Goal: Task Accomplishment & Management: Manage account settings

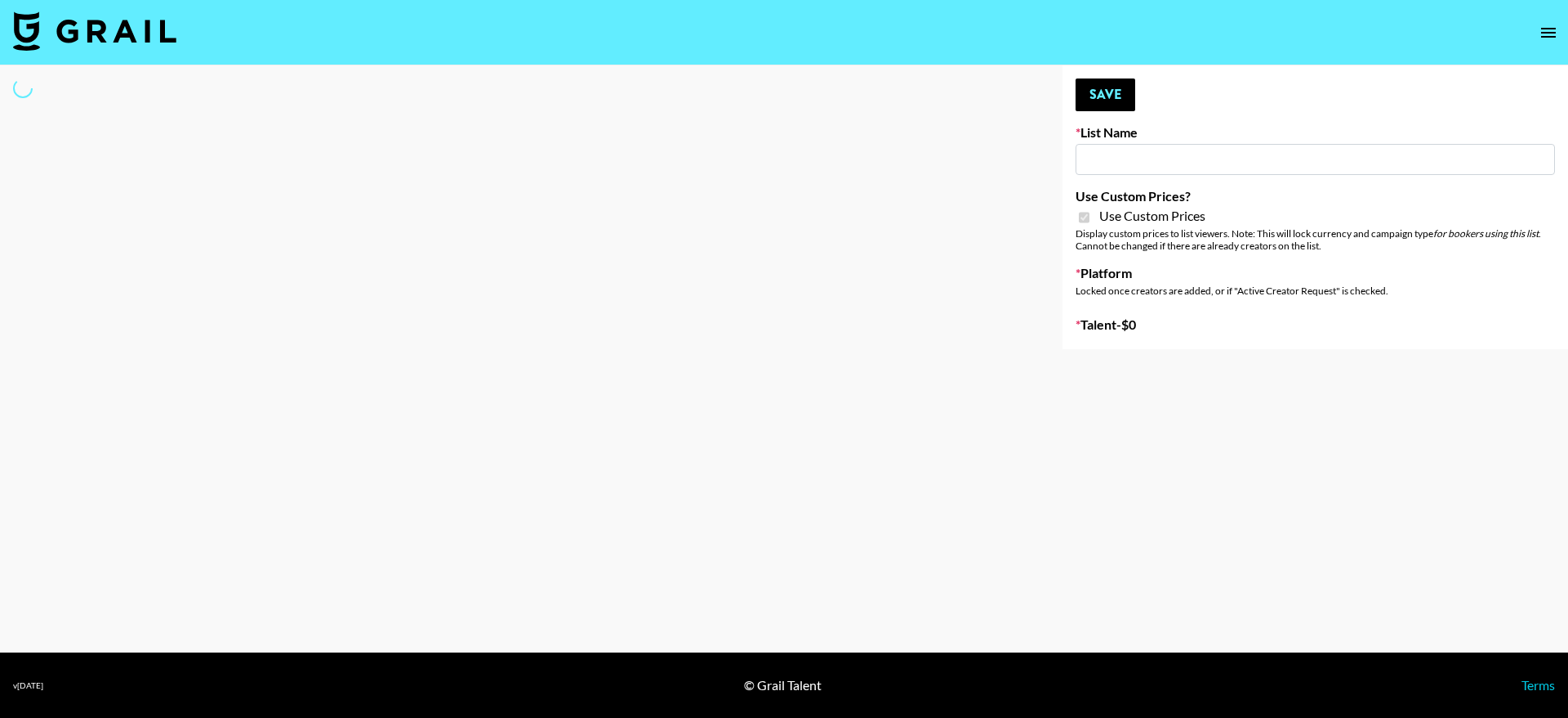
type input "Craftd"
checkbox input "true"
select select "Brand"
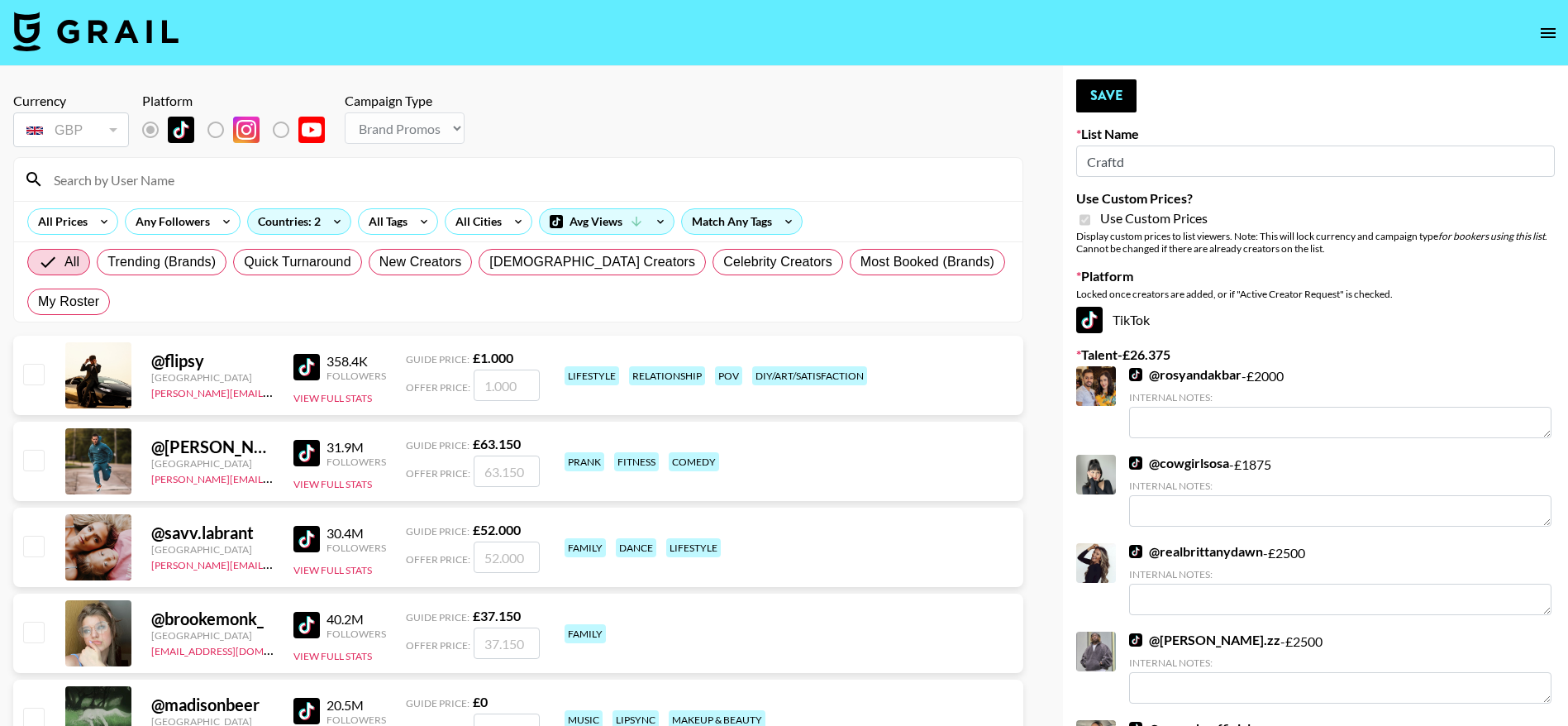
click at [146, 182] on input at bounding box center [528, 180] width 969 height 27
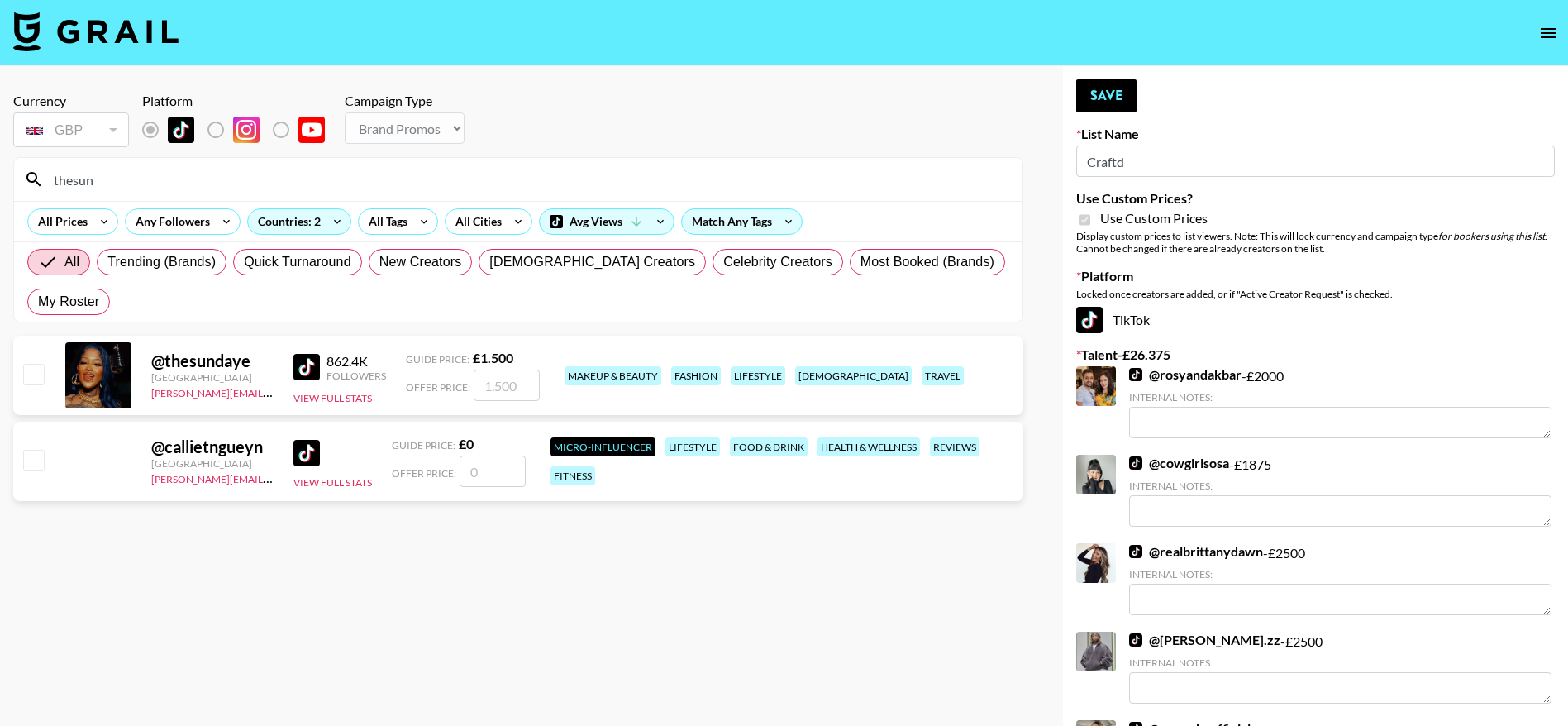
type input "thesun"
click at [28, 379] on input "checkbox" at bounding box center [33, 373] width 20 height 20
checkbox input "true"
type input "1500"
click at [1109, 94] on button "Save" at bounding box center [1106, 96] width 60 height 33
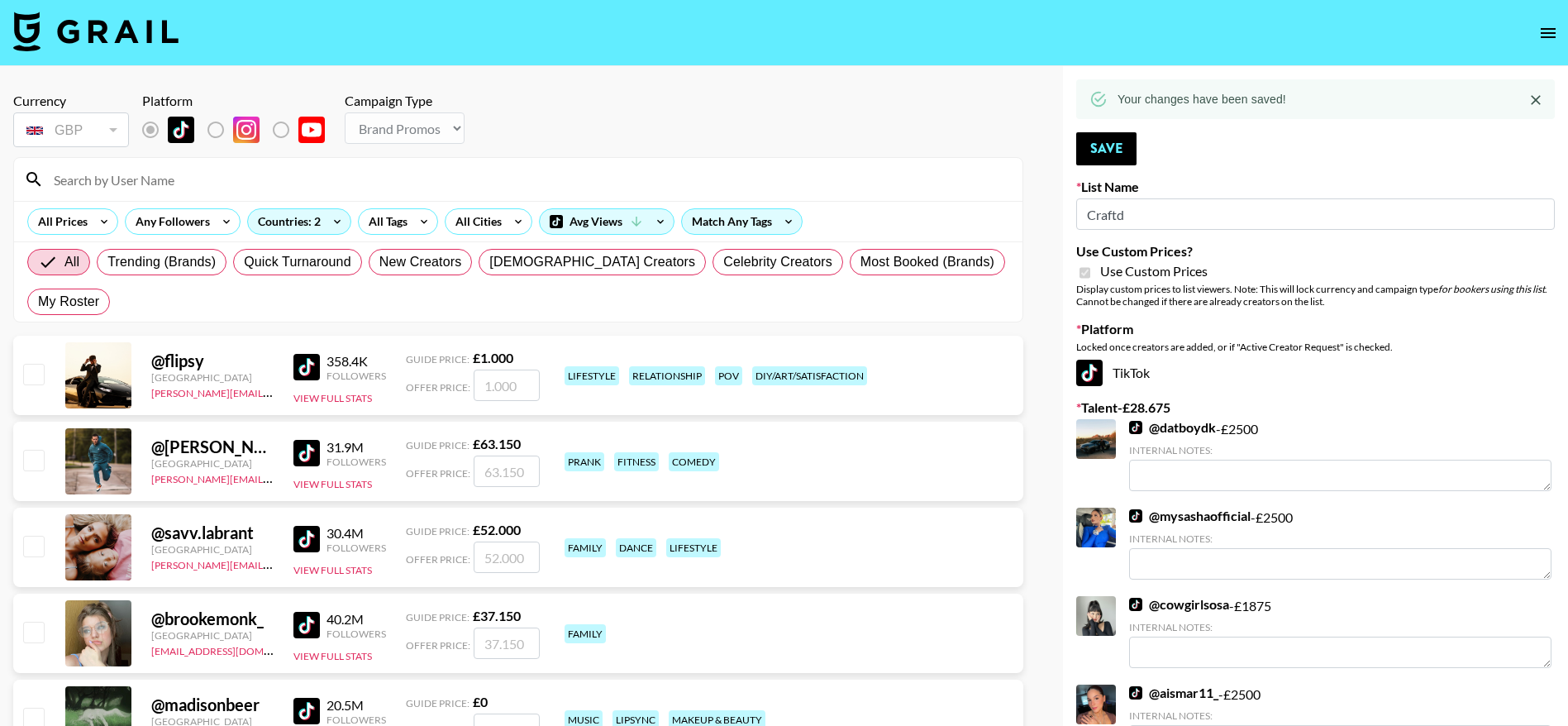
click at [165, 189] on input at bounding box center [528, 180] width 969 height 27
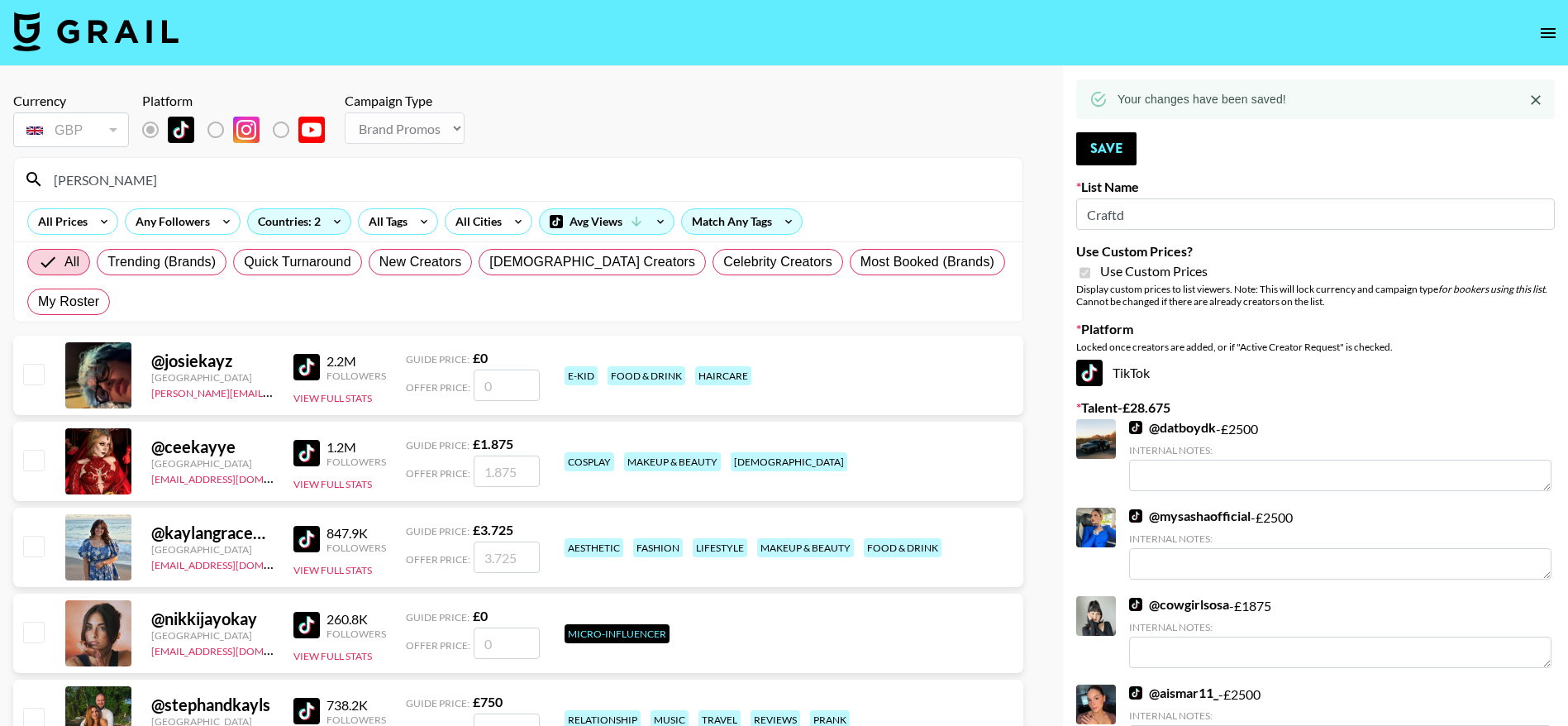
type input "kayang"
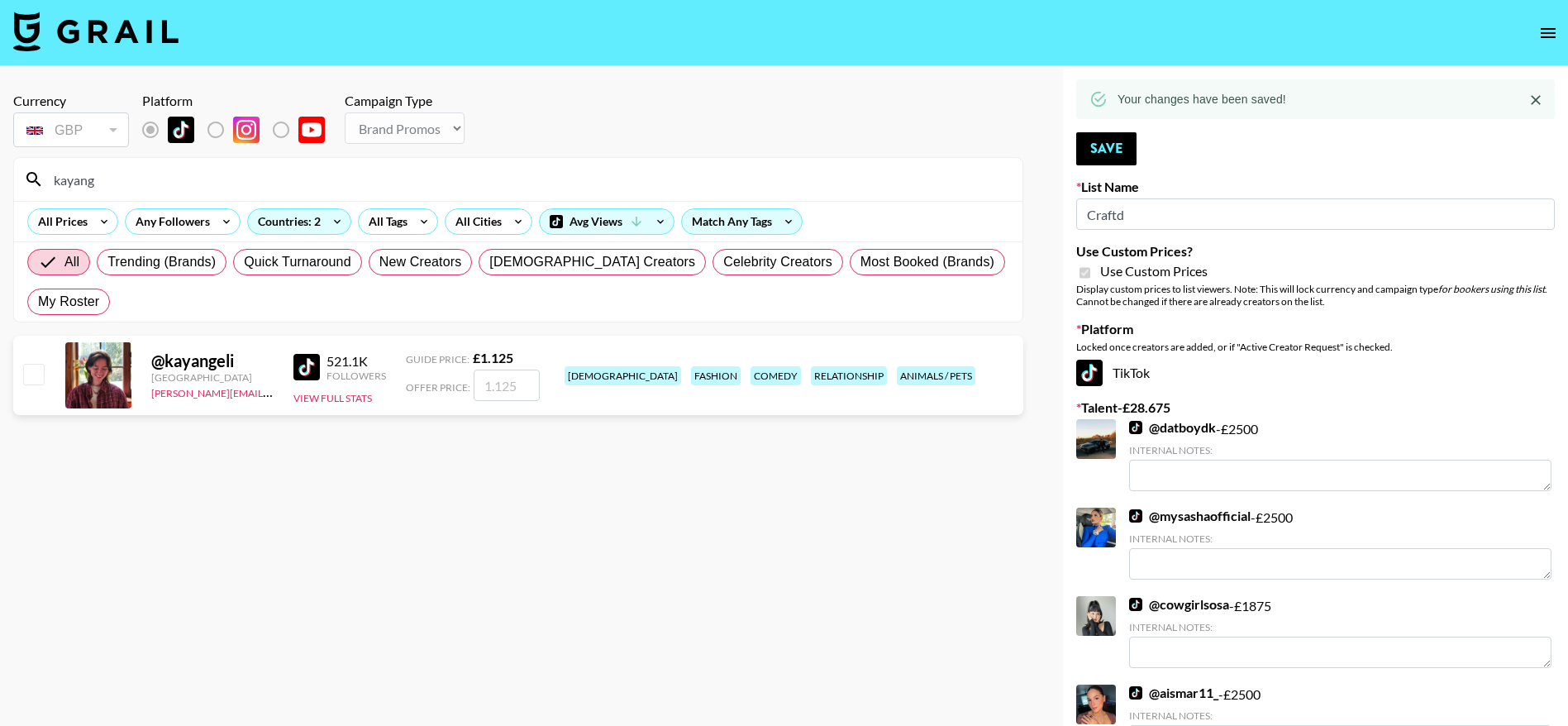
click at [38, 377] on input "checkbox" at bounding box center [33, 373] width 20 height 20
checkbox input "true"
type input "1125"
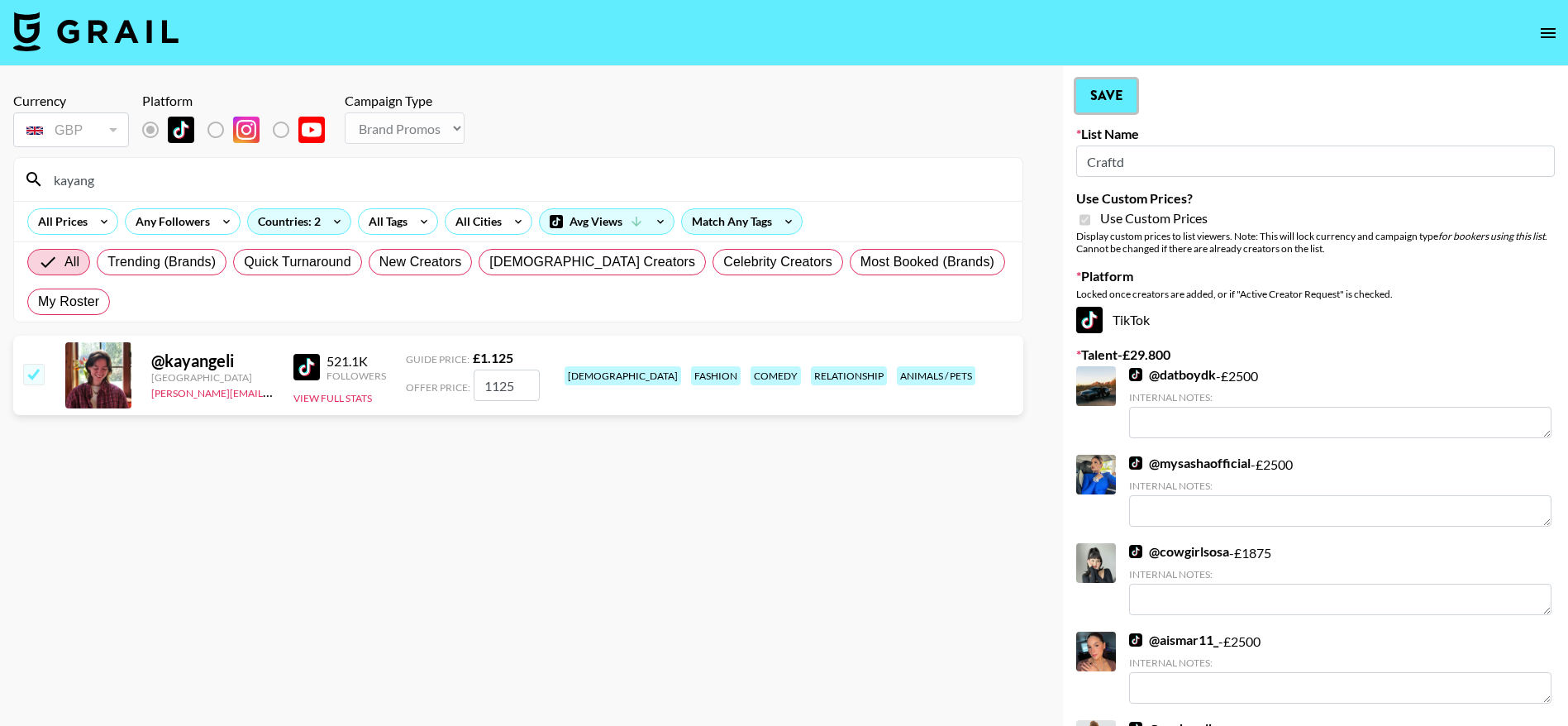
click at [1115, 88] on button "Save" at bounding box center [1106, 96] width 60 height 33
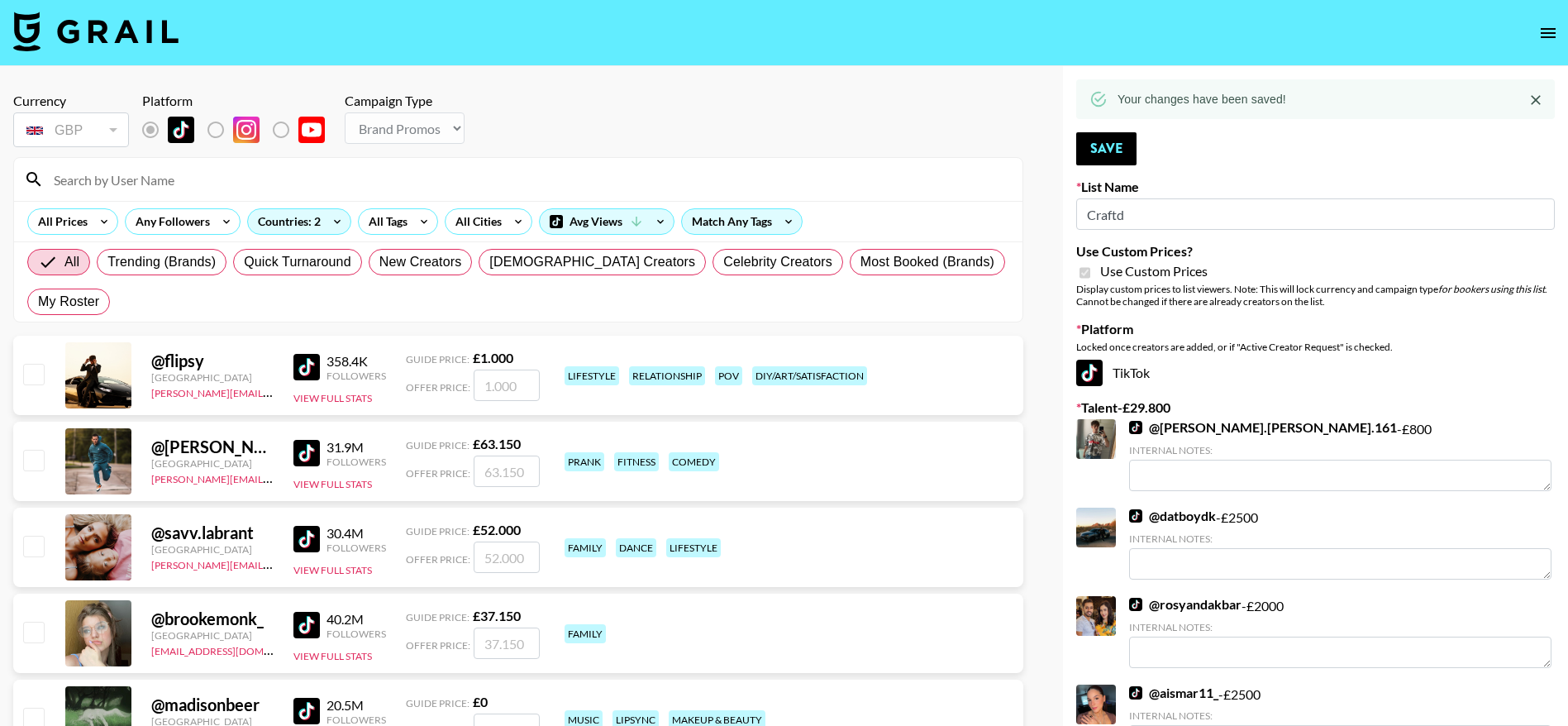
click at [141, 176] on input at bounding box center [528, 180] width 969 height 27
click at [219, 129] on label "List locked to TikTok." at bounding box center [229, 130] width 61 height 35
click at [155, 205] on div "All Prices Any Followers Countries: 2 All Tags All Cities Avg Views Match Any T…" at bounding box center [518, 220] width 1008 height 40
click at [124, 183] on input at bounding box center [528, 180] width 969 height 27
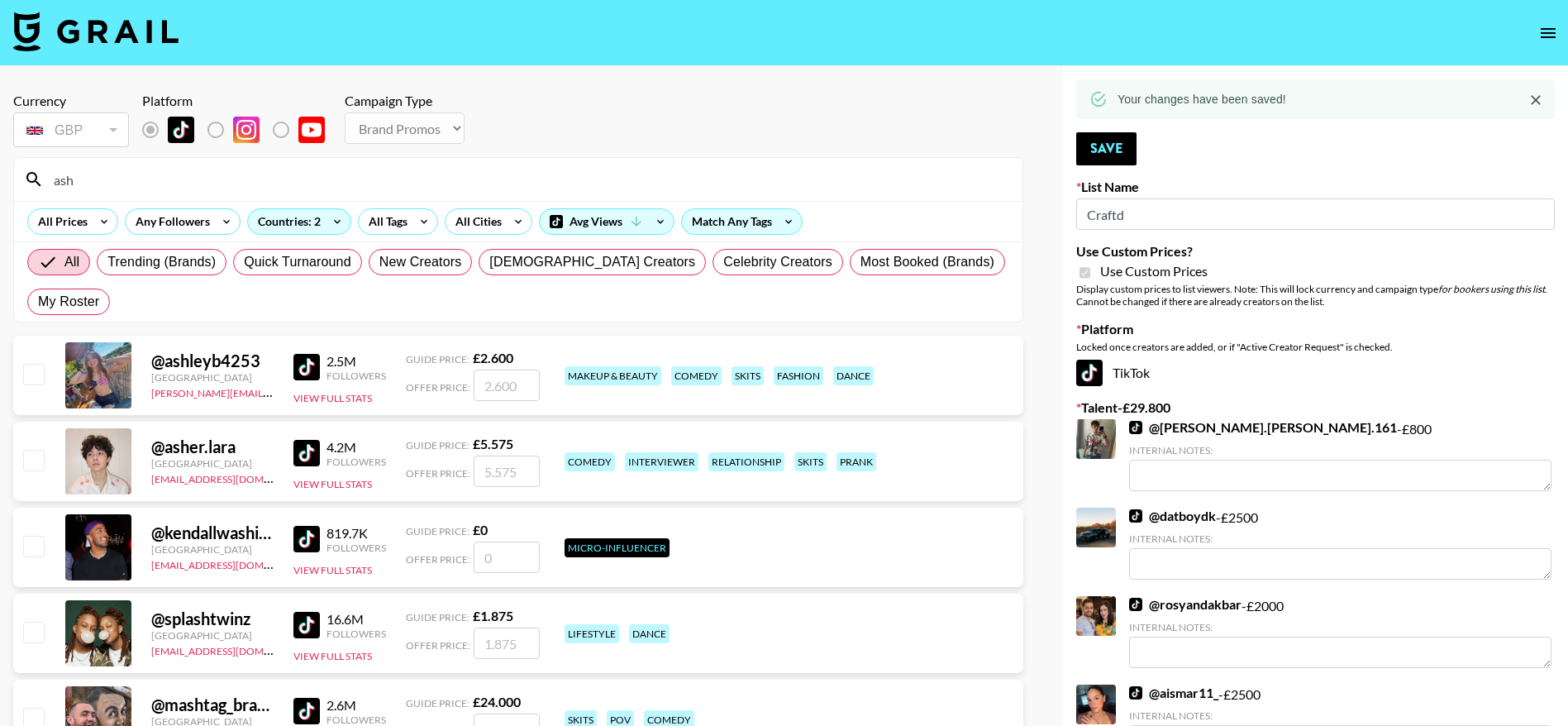
type input "ashleyn"
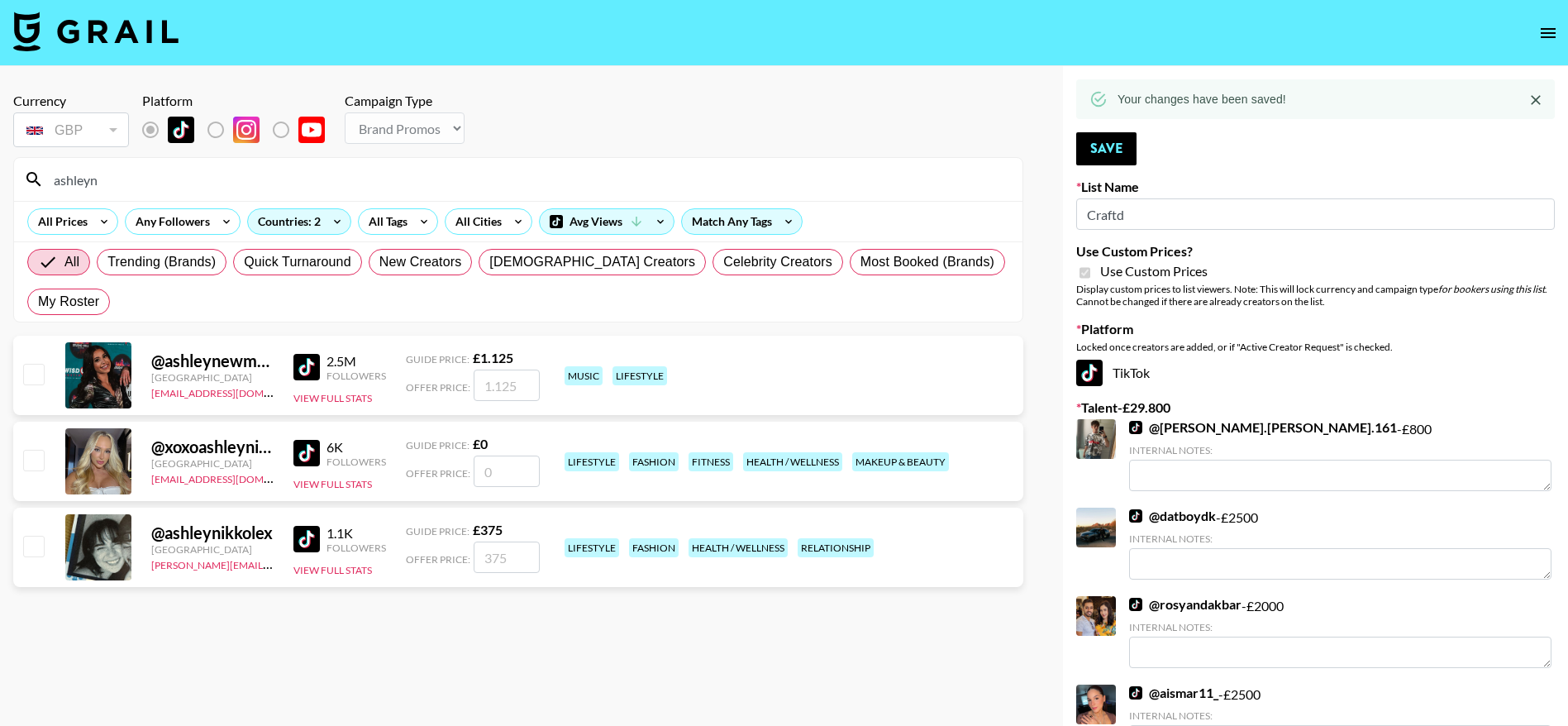
click at [43, 542] on input "checkbox" at bounding box center [33, 545] width 20 height 20
checkbox input "true"
type input "375"
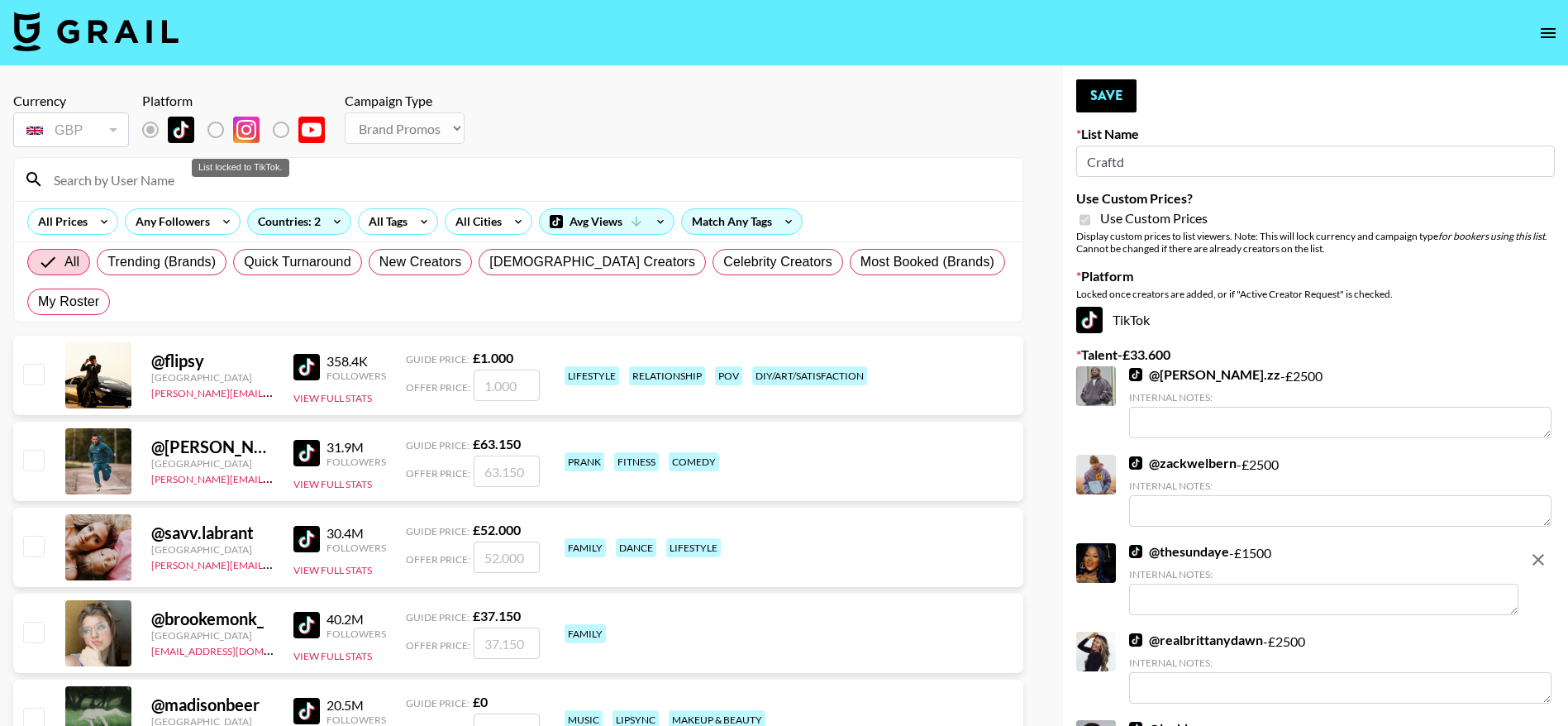
click at [210, 126] on label "List locked to TikTok." at bounding box center [229, 130] width 61 height 35
click at [100, 183] on input at bounding box center [528, 180] width 969 height 27
type input "ashleyn"
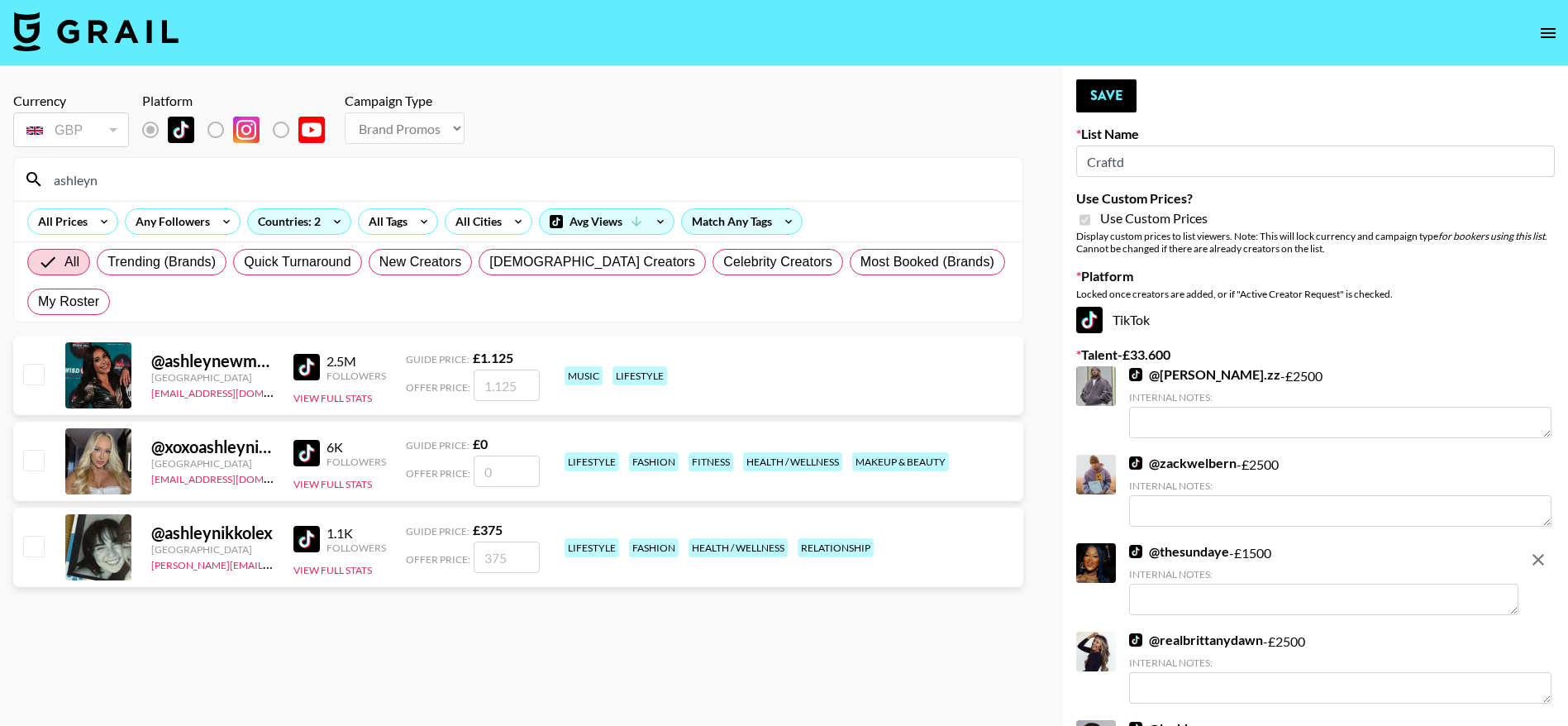
drag, startPoint x: 518, startPoint y: 553, endPoint x: 501, endPoint y: 553, distance: 17.0
click at [501, 553] on input "number" at bounding box center [507, 557] width 66 height 31
checkbox input "true"
type input "1"
checkbox input "false"
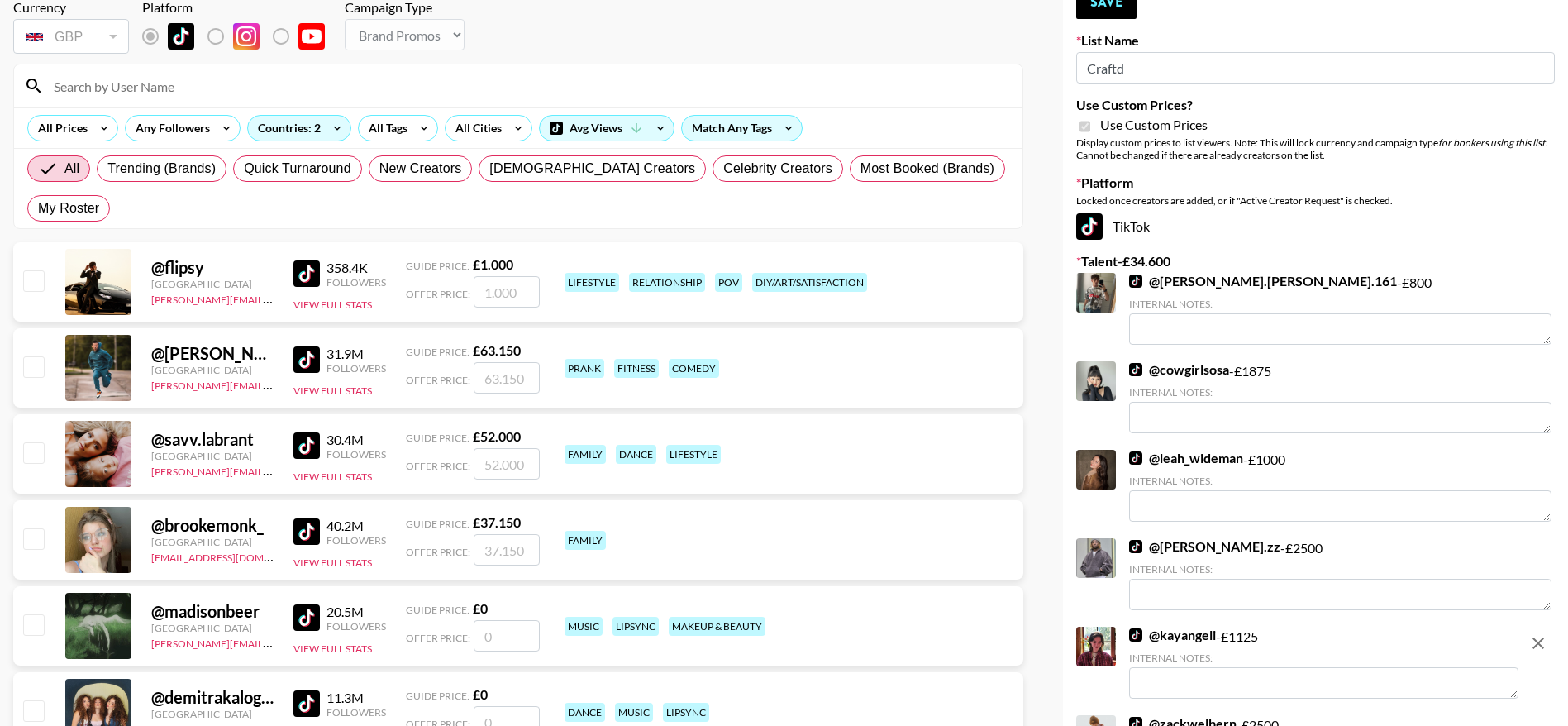
scroll to position [91, 0]
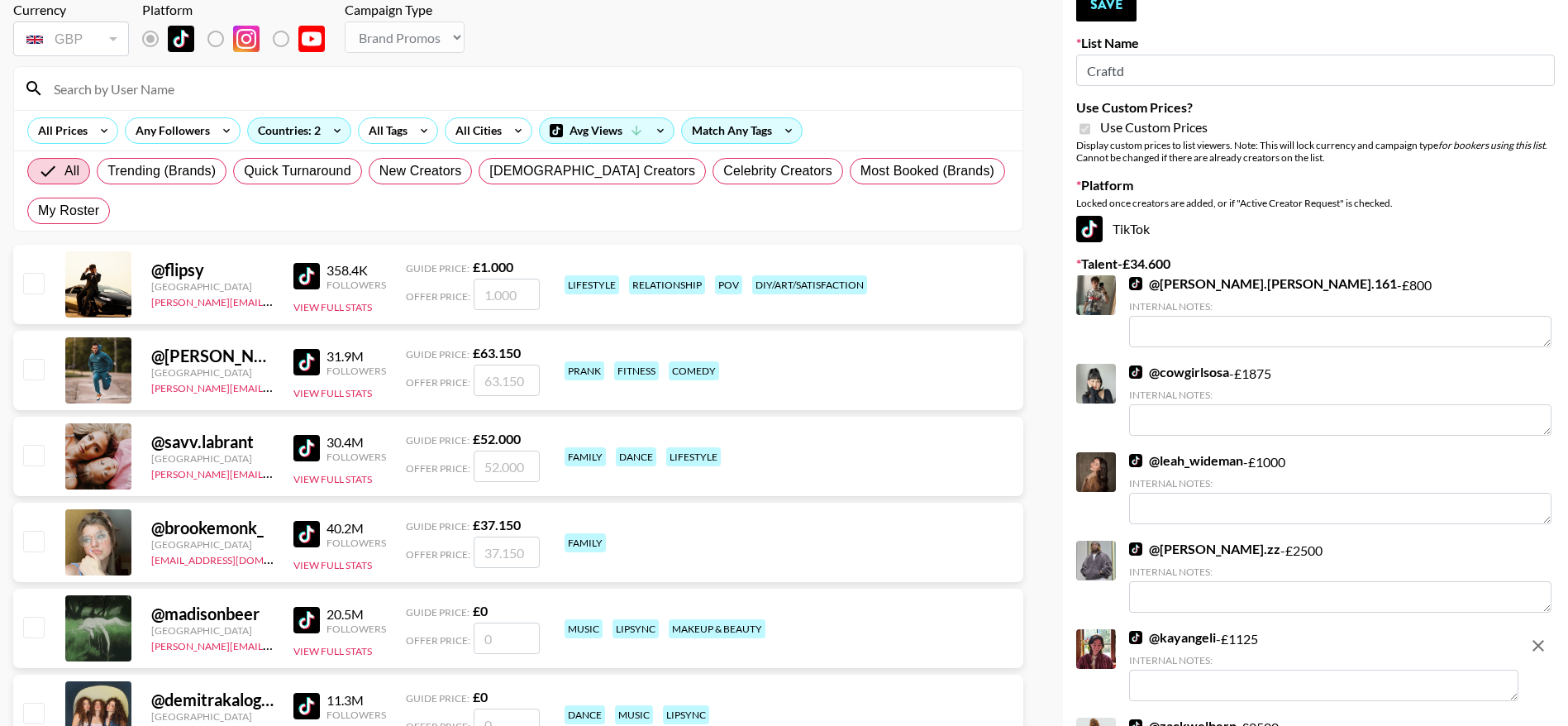
click at [427, 86] on input at bounding box center [528, 89] width 969 height 27
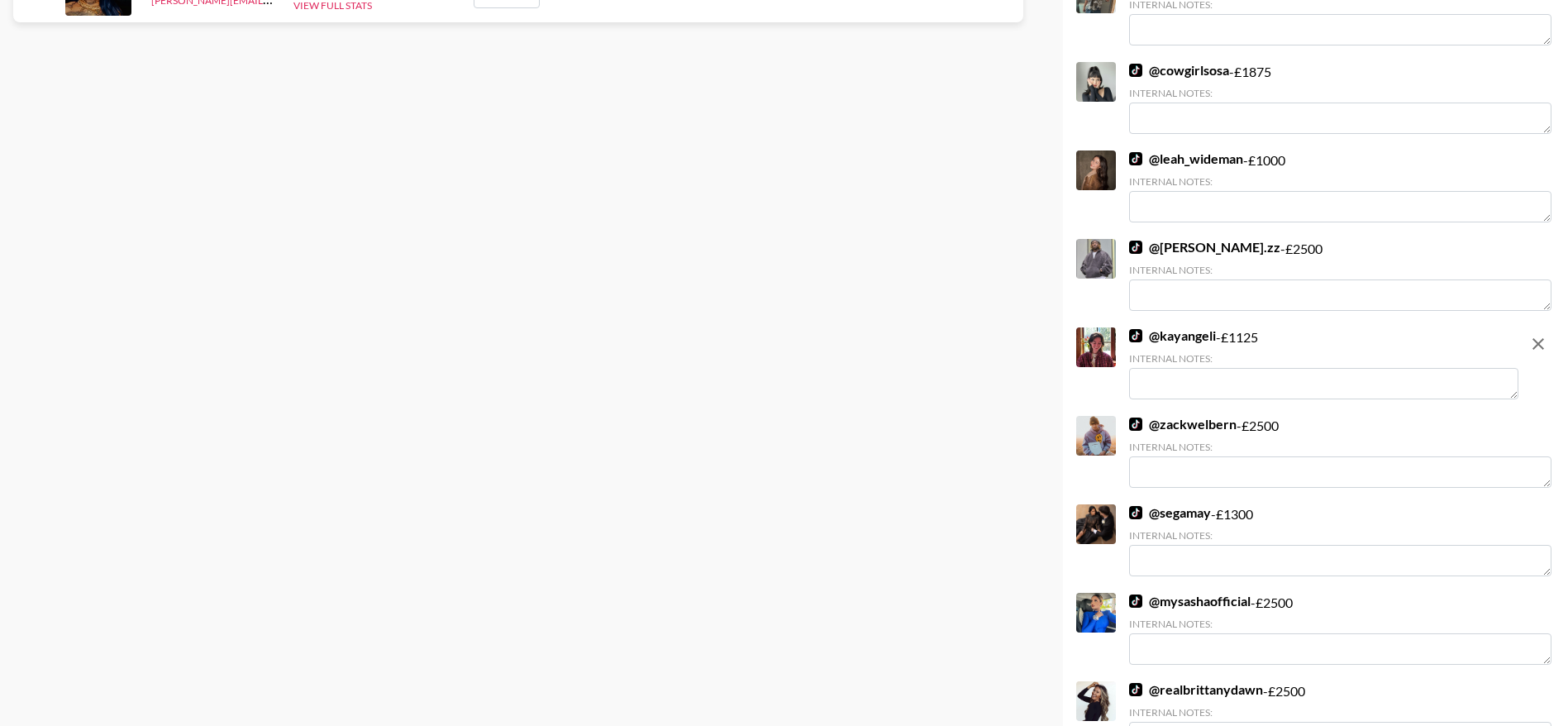
scroll to position [0, 0]
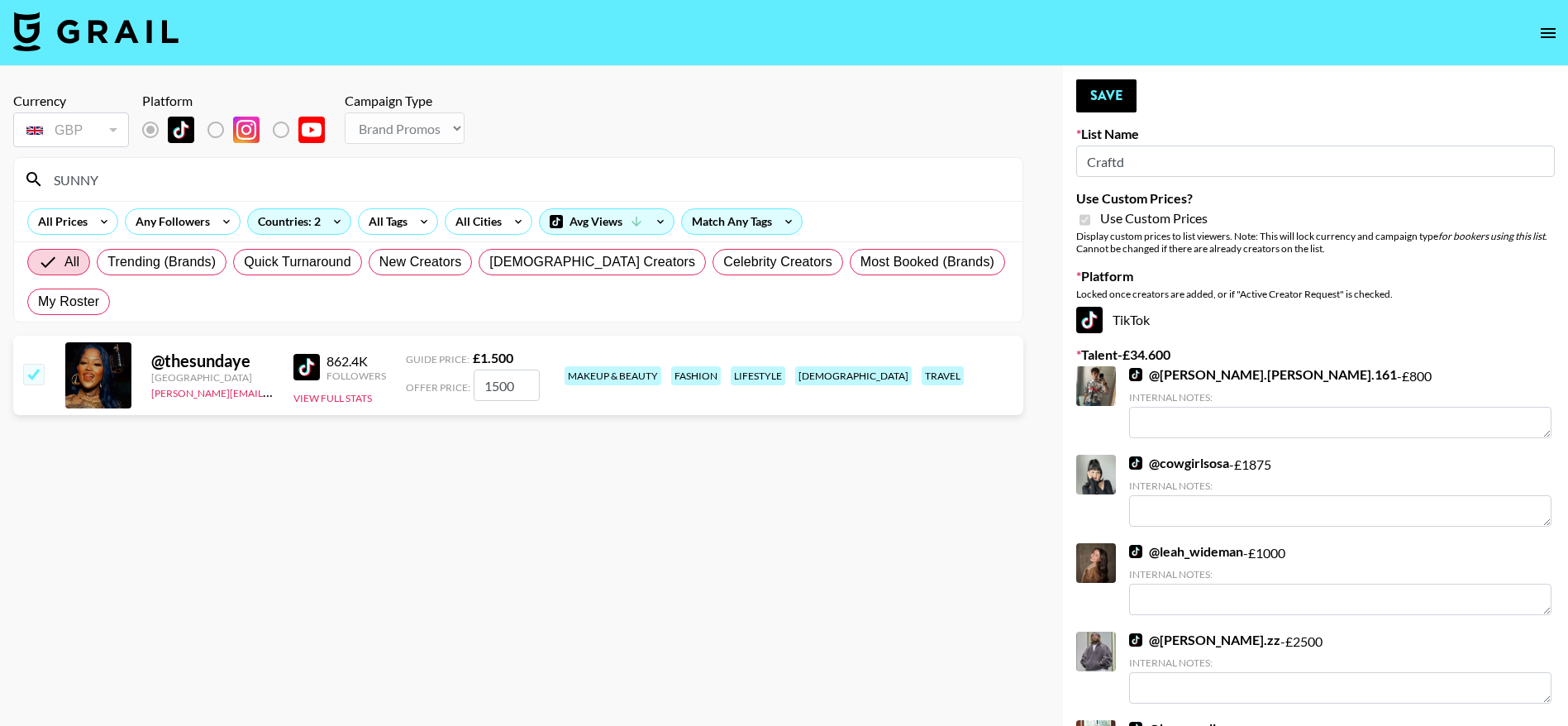
type input "SUNNY"
click at [33, 368] on input "checkbox" at bounding box center [33, 373] width 20 height 20
checkbox input "false"
click at [33, 368] on input "checkbox" at bounding box center [33, 373] width 20 height 20
checkbox input "true"
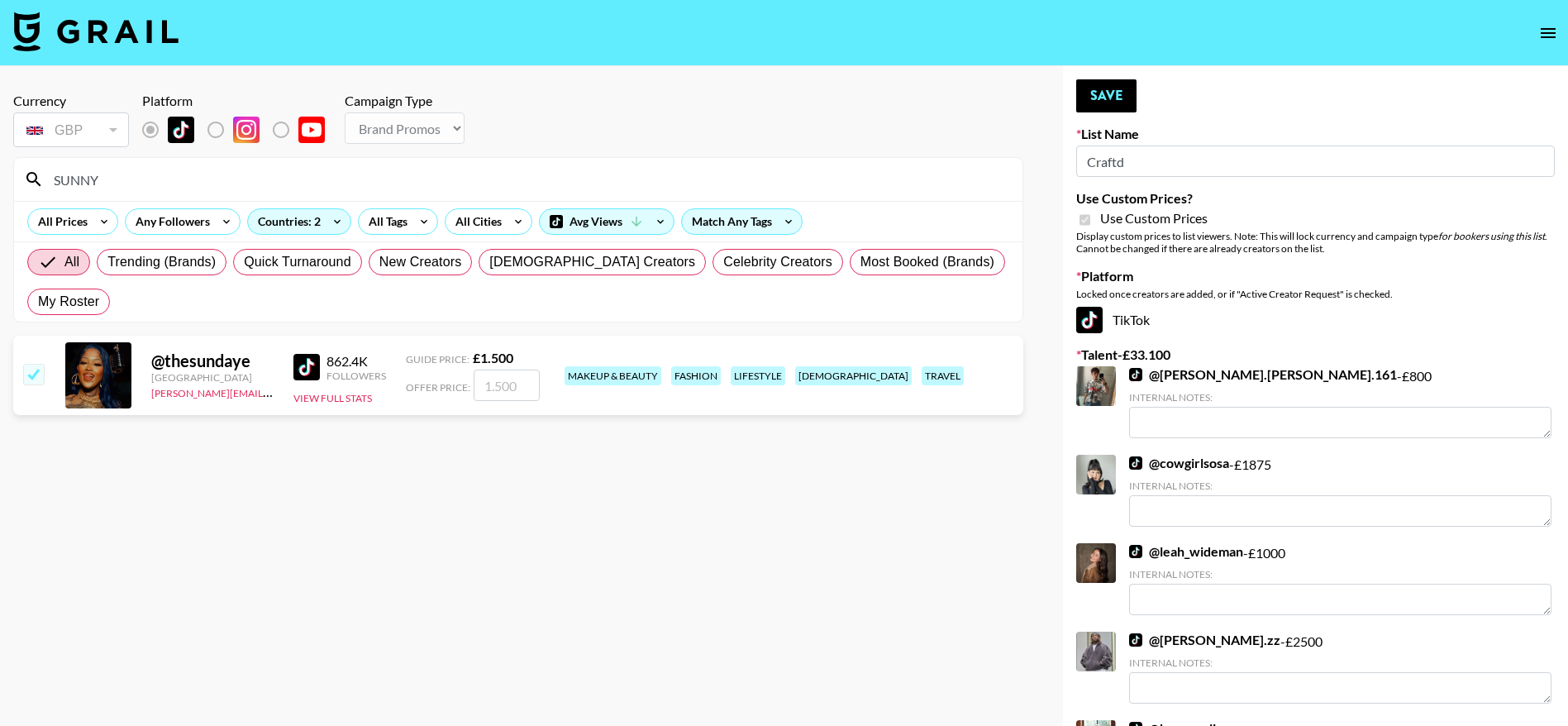
type input "1500"
click at [1105, 81] on button "Save" at bounding box center [1106, 96] width 60 height 33
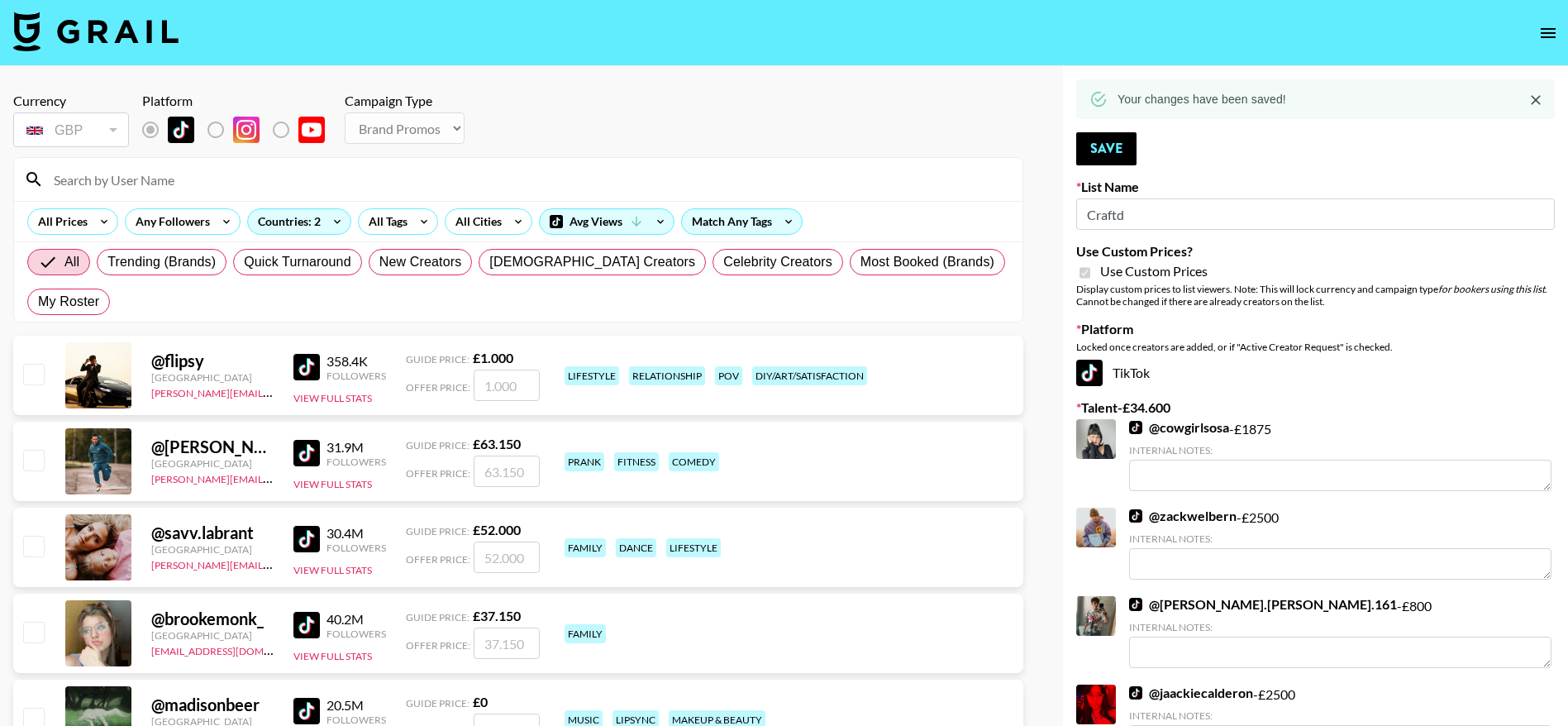
click at [99, 184] on input at bounding box center [528, 180] width 969 height 27
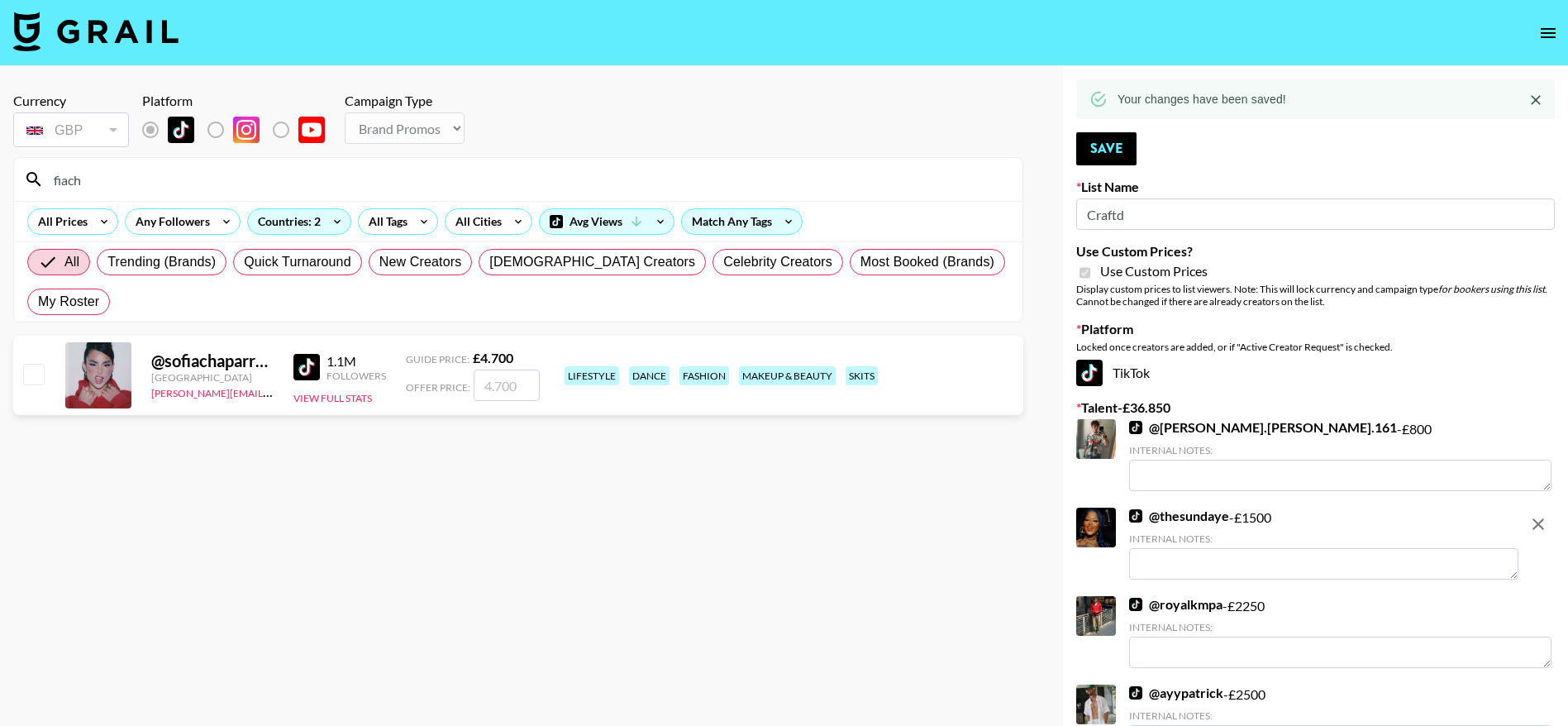
type input "fiachra"
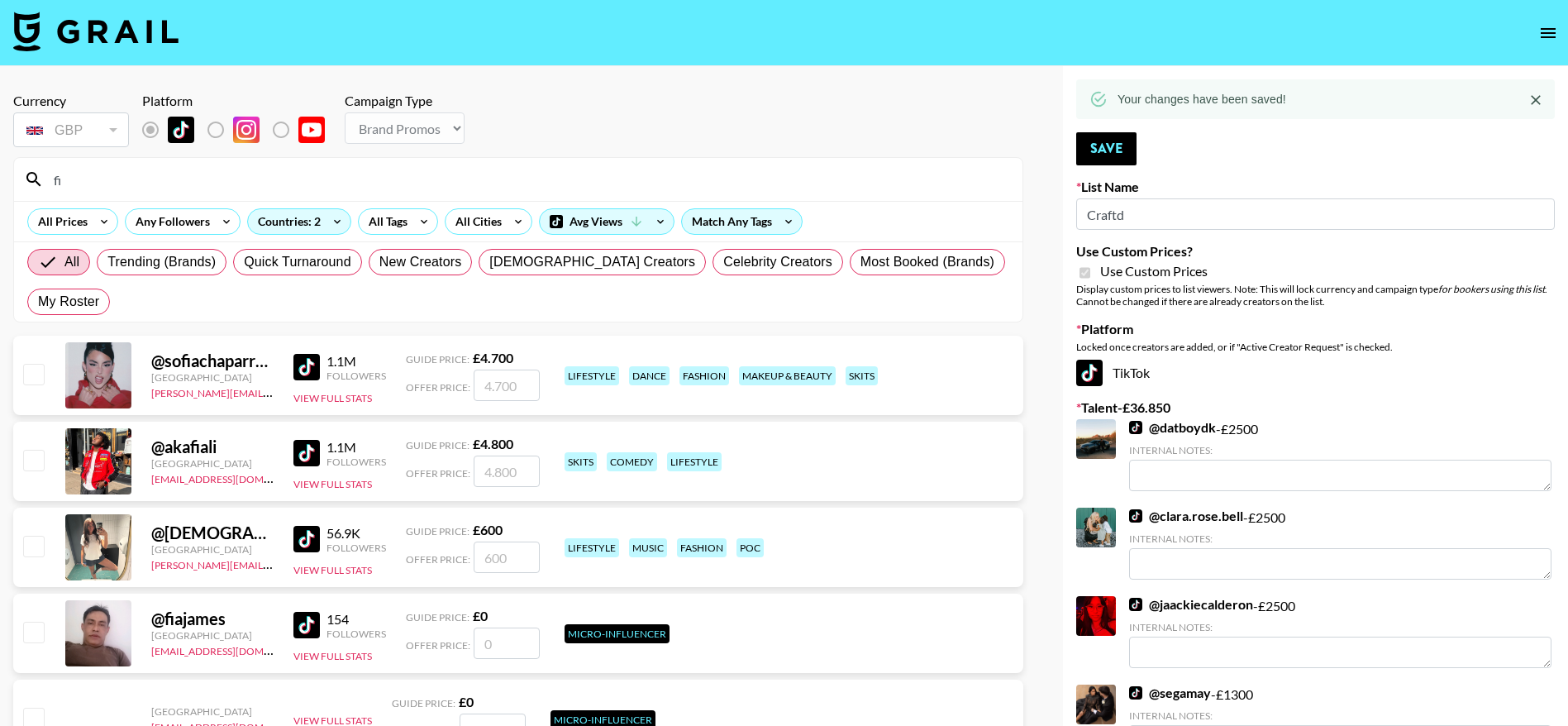
type input "f"
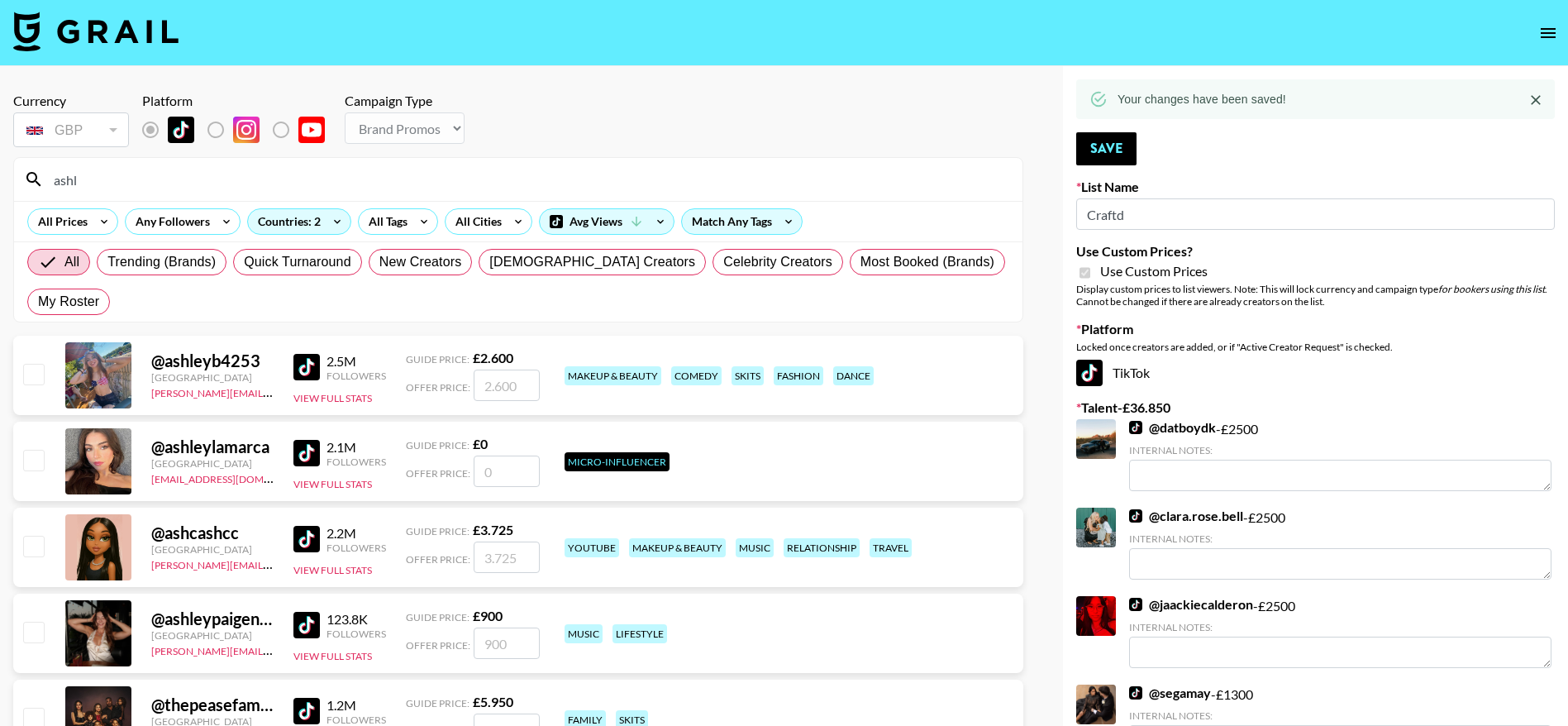
type input "ashleyn"
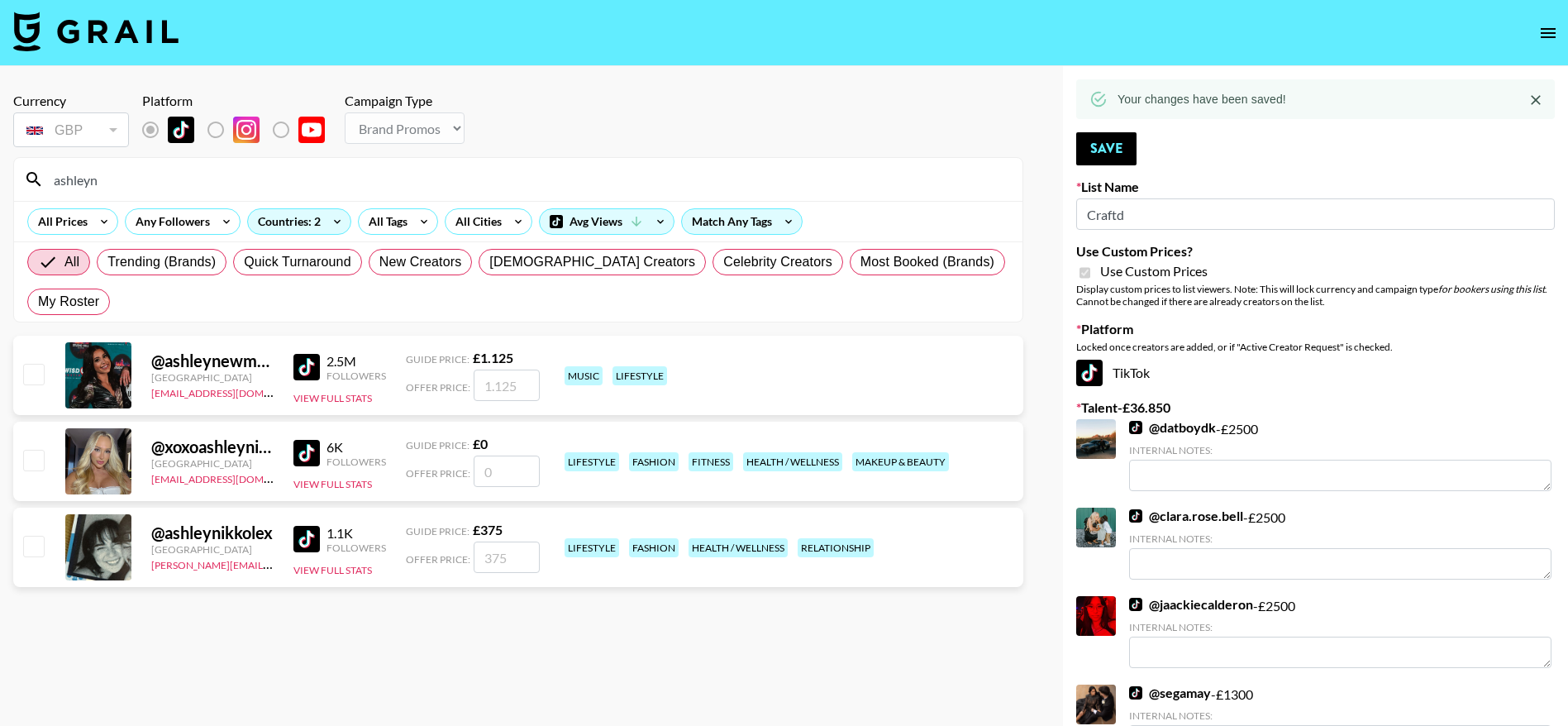
click at [32, 549] on input "checkbox" at bounding box center [33, 545] width 20 height 20
checkbox input "true"
type input "375"
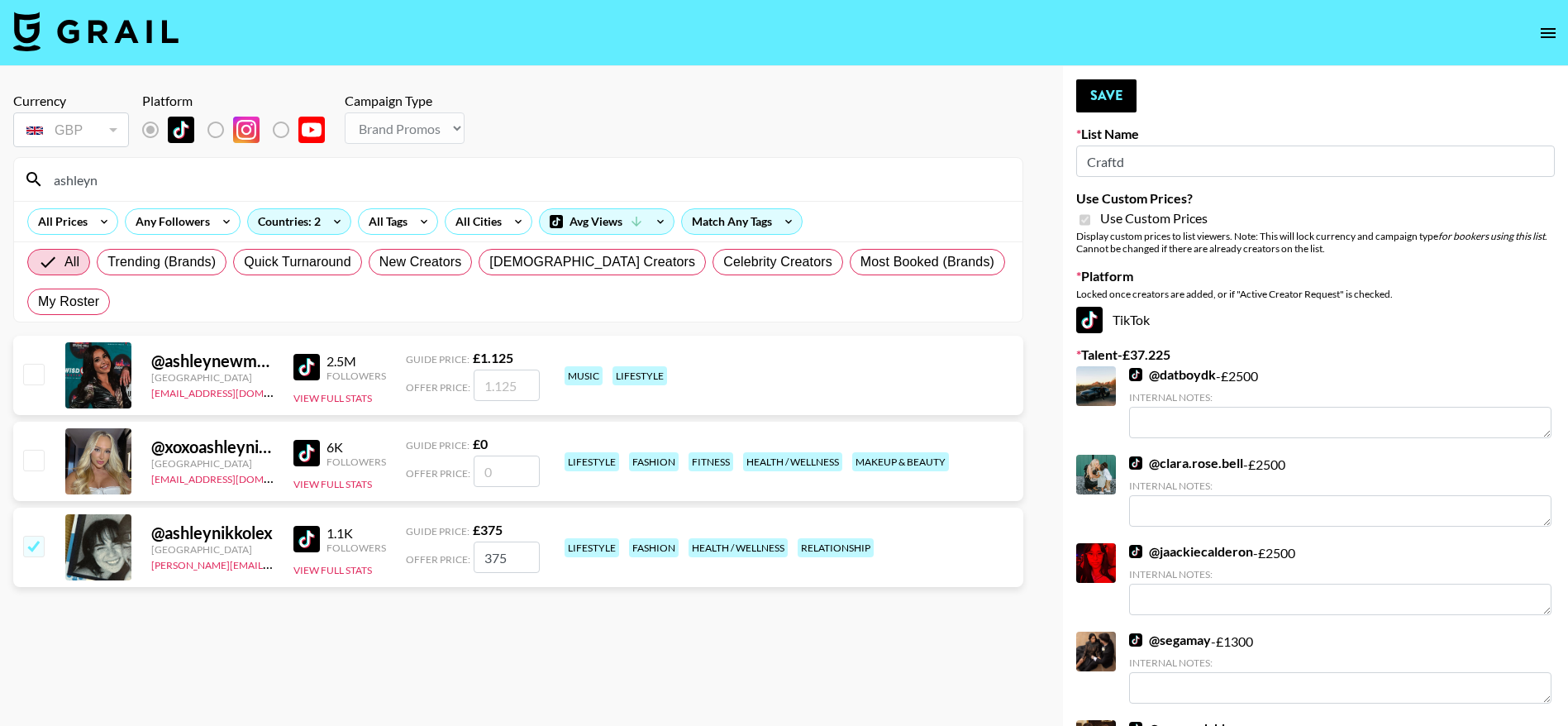
drag, startPoint x: 515, startPoint y: 560, endPoint x: 468, endPoint y: 569, distance: 47.9
click at [468, 569] on div "Offer Price: 375" at bounding box center [473, 557] width 134 height 31
checkbox input "false"
click at [220, 128] on label "List locked to TikTok." at bounding box center [229, 130] width 61 height 35
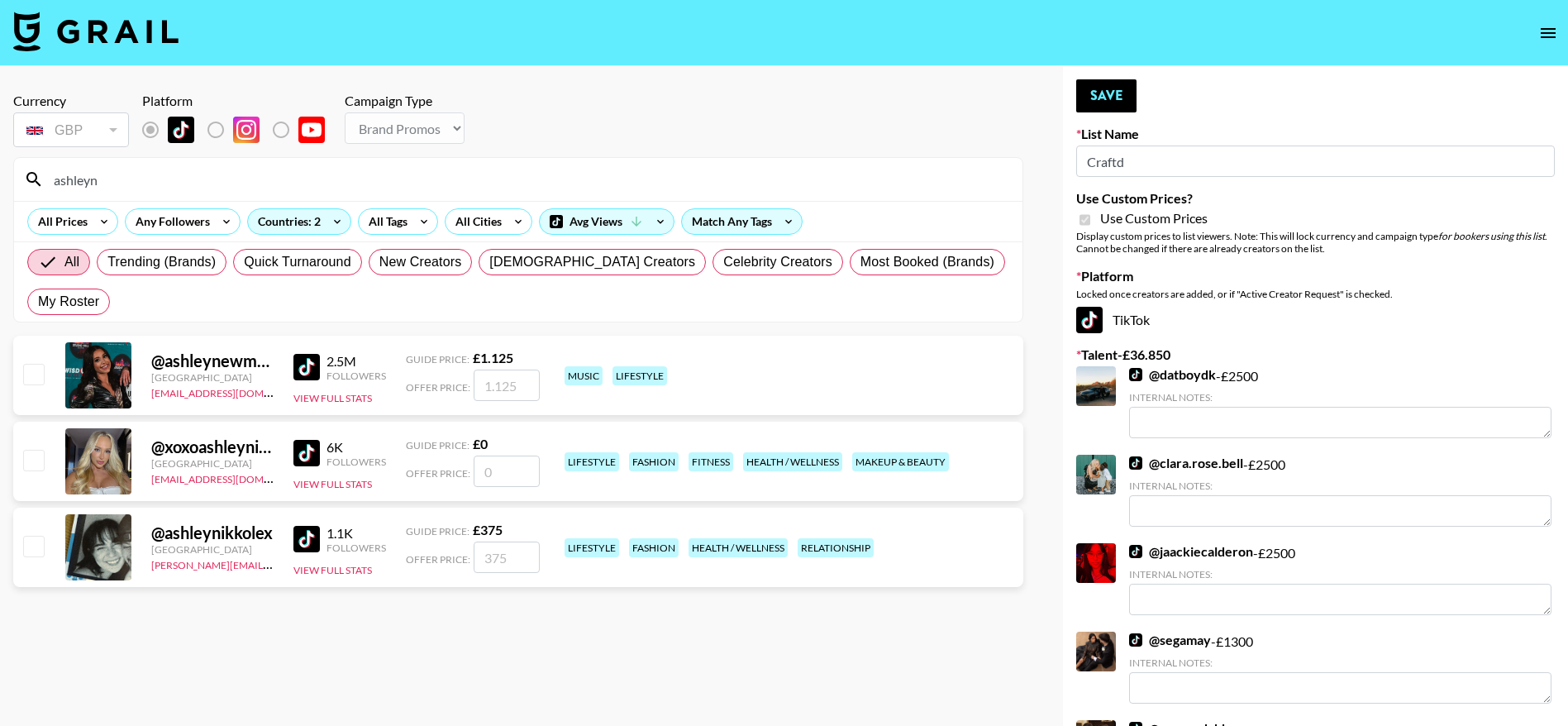
drag, startPoint x: 127, startPoint y: 177, endPoint x: 13, endPoint y: 162, distance: 115.0
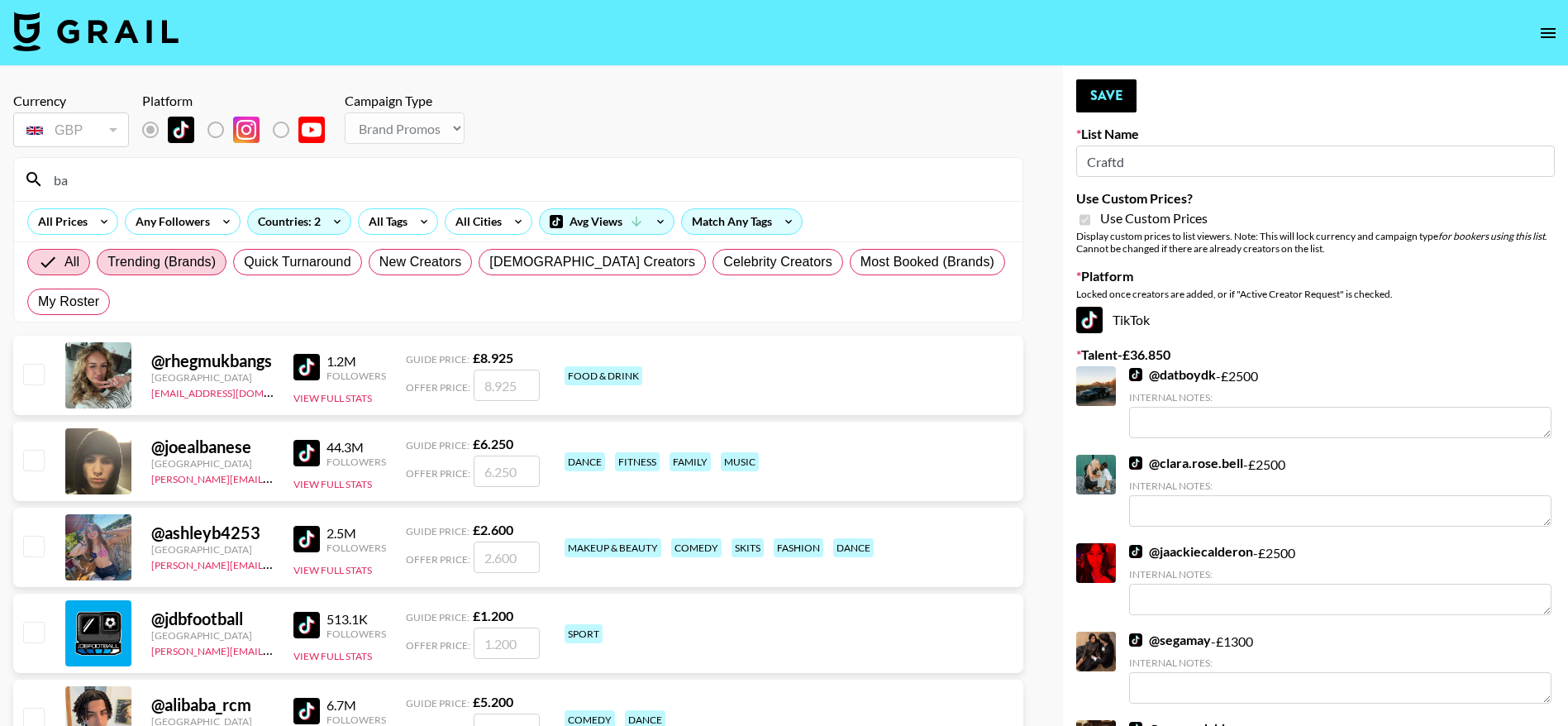
type input "badbaby"
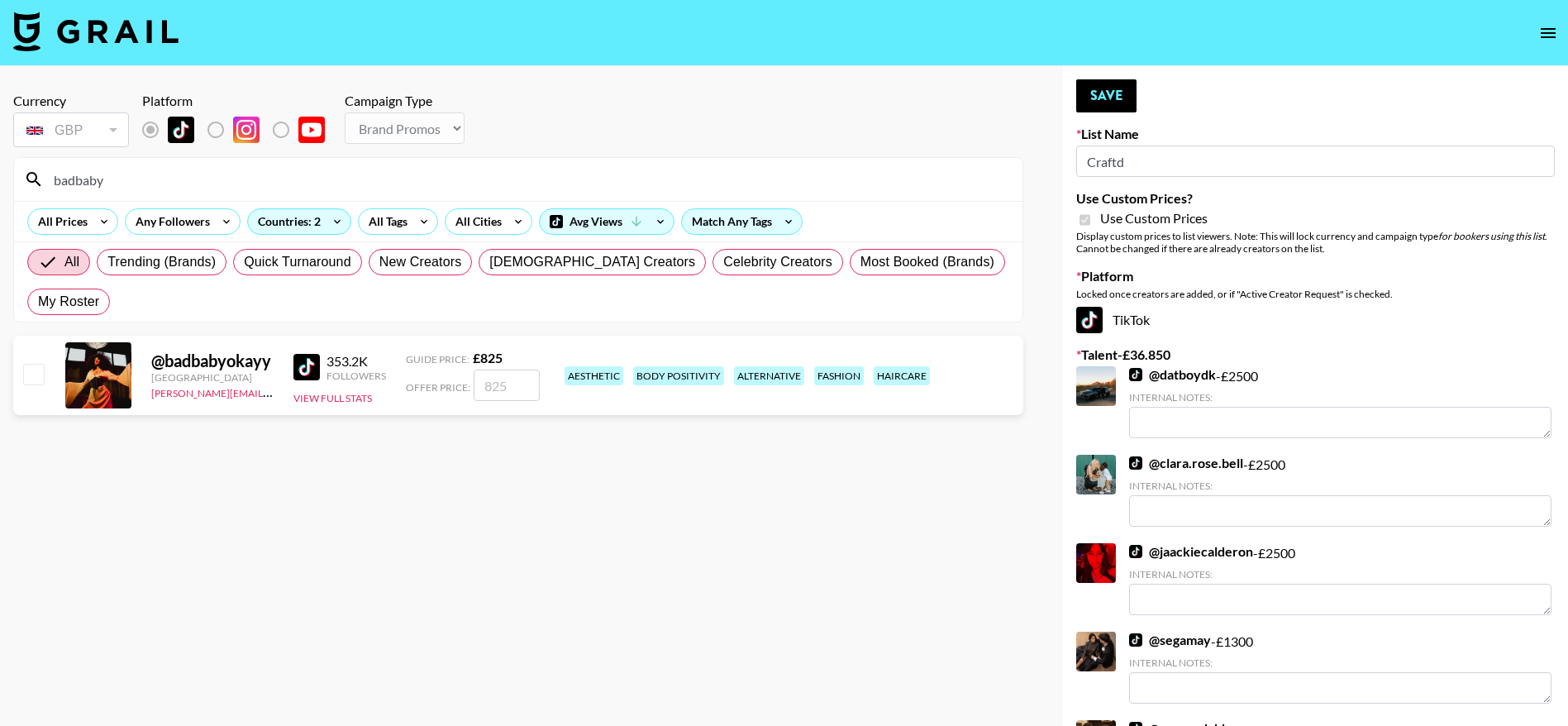
click at [29, 373] on input "checkbox" at bounding box center [33, 373] width 20 height 20
checkbox input "true"
type input "825"
click at [1111, 91] on button "Save" at bounding box center [1106, 96] width 60 height 33
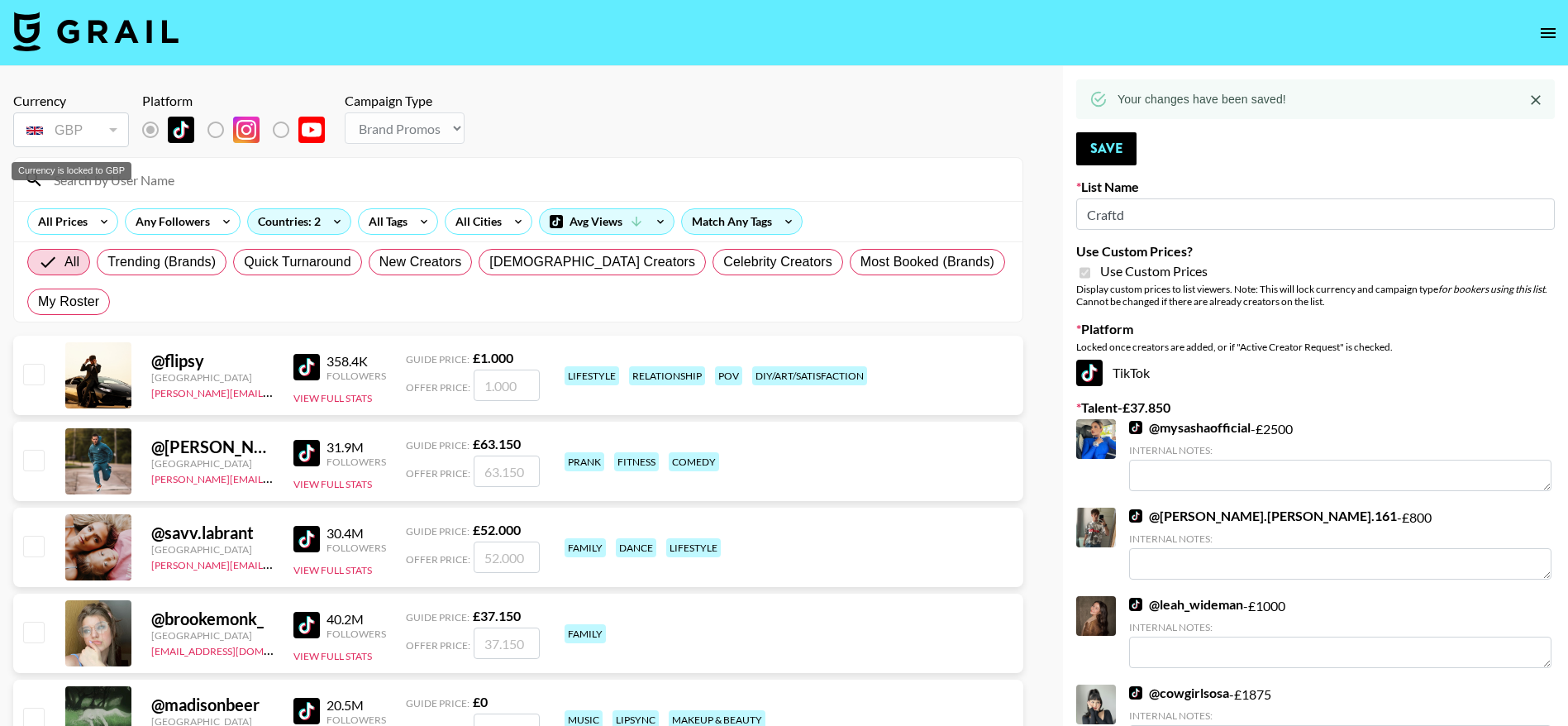
click at [118, 171] on div "Currency is locked to GBP" at bounding box center [72, 171] width 120 height 18
click at [207, 191] on input at bounding box center [528, 180] width 969 height 27
type input "tarah"
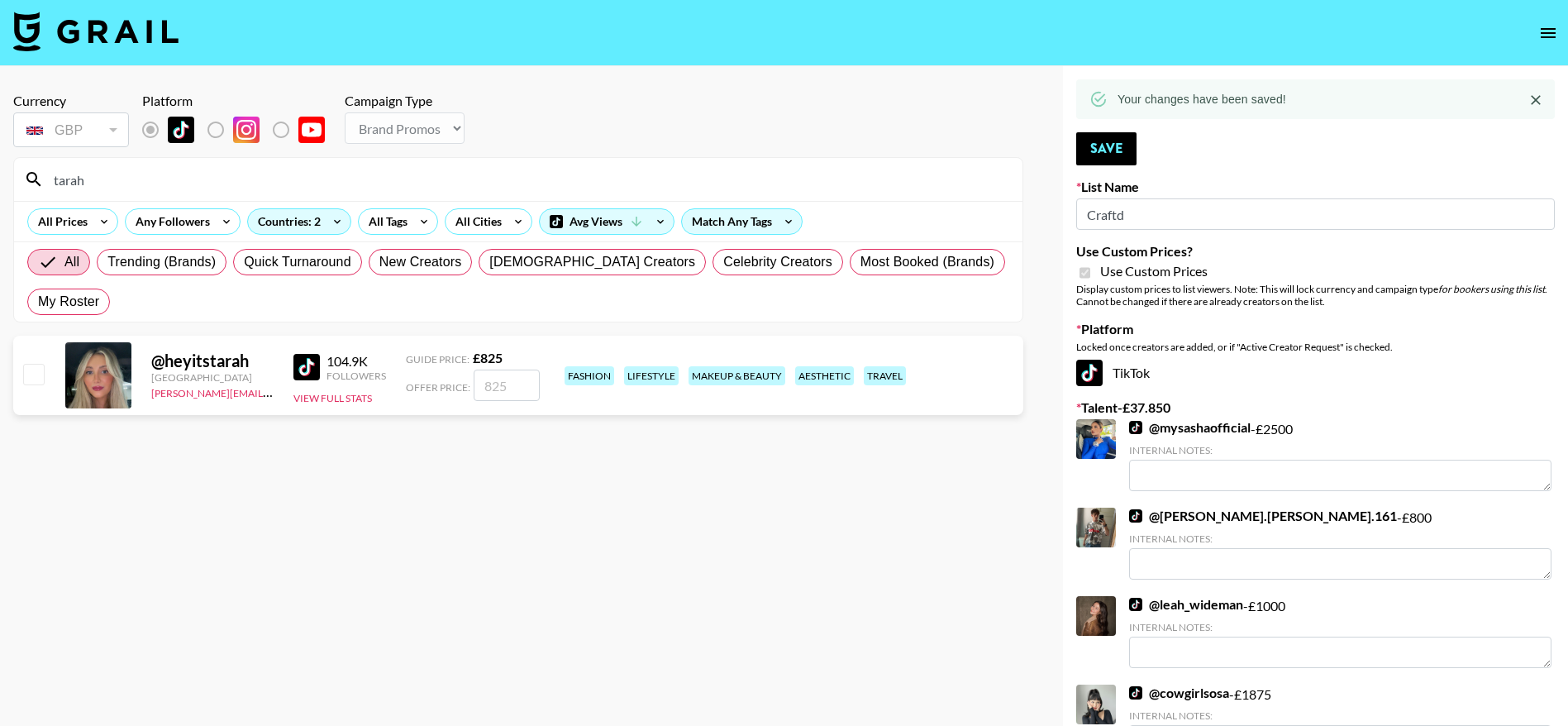
click at [29, 368] on input "checkbox" at bounding box center [33, 373] width 20 height 20
checkbox input "true"
type input "825"
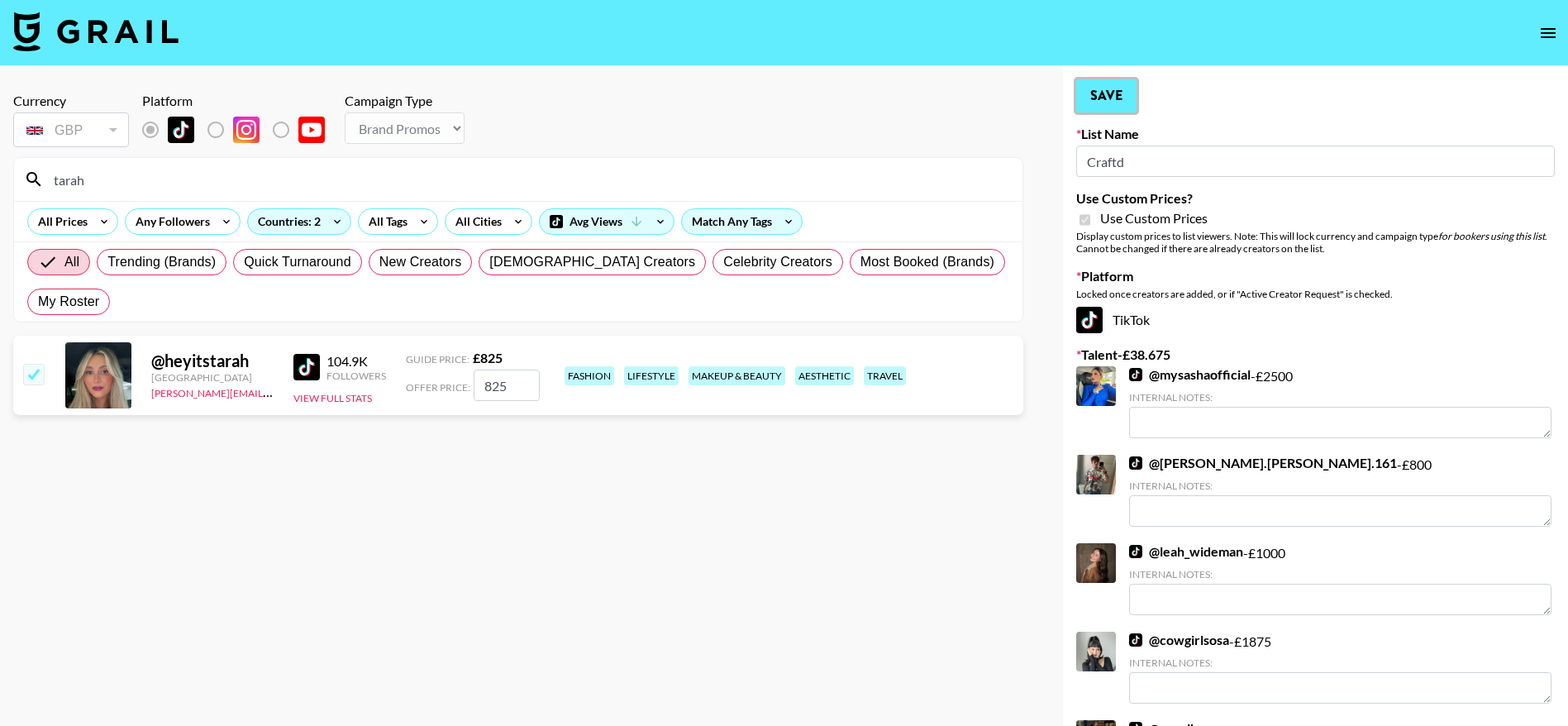
click at [1103, 81] on button "Save" at bounding box center [1106, 96] width 60 height 33
